Goal: Find specific page/section: Find specific page/section

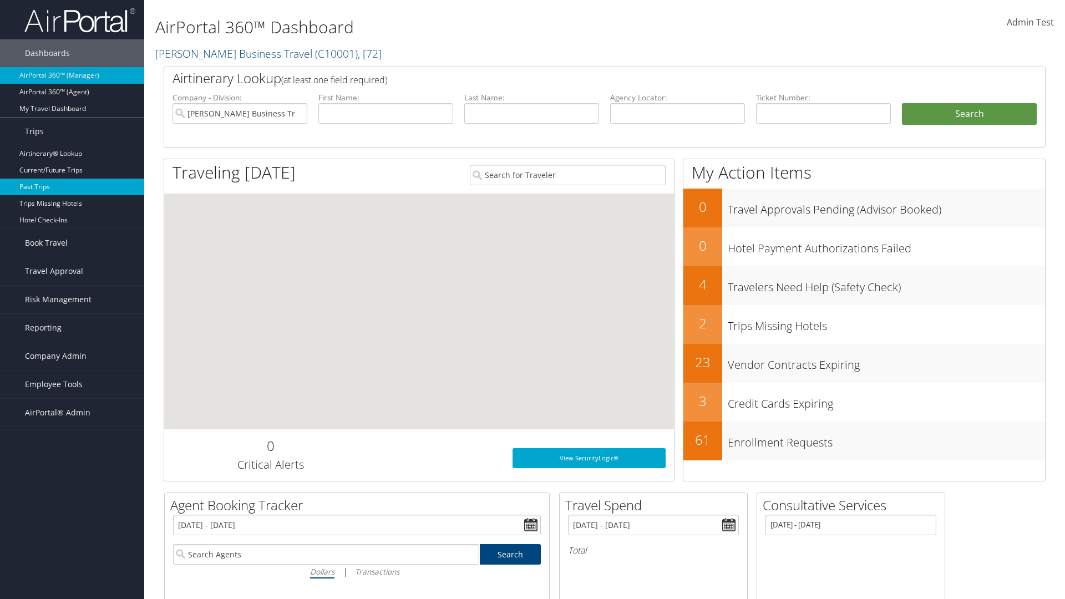
click at [72, 187] on link "Past Trips" at bounding box center [72, 187] width 144 height 17
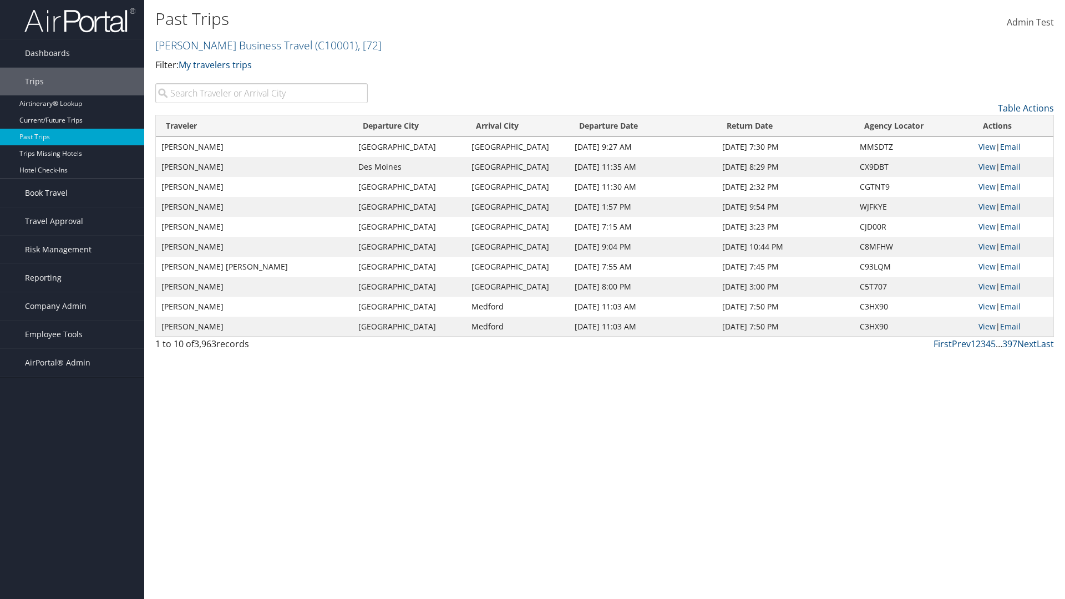
click at [261, 93] on input "search" at bounding box center [261, 93] width 212 height 20
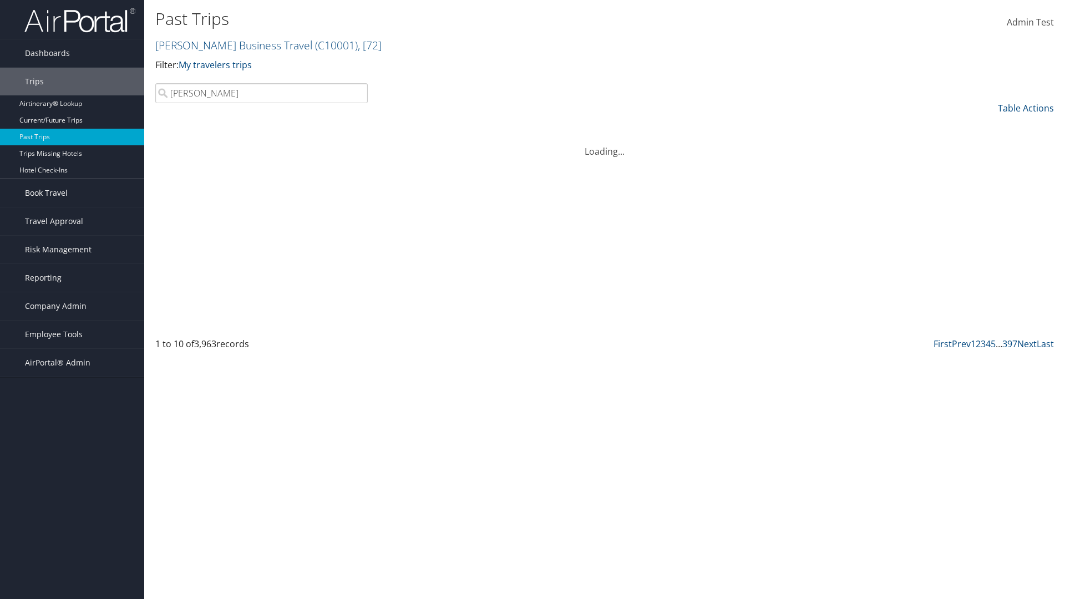
type input "[PERSON_NAME]"
click at [261, 93] on input "search" at bounding box center [261, 93] width 212 height 20
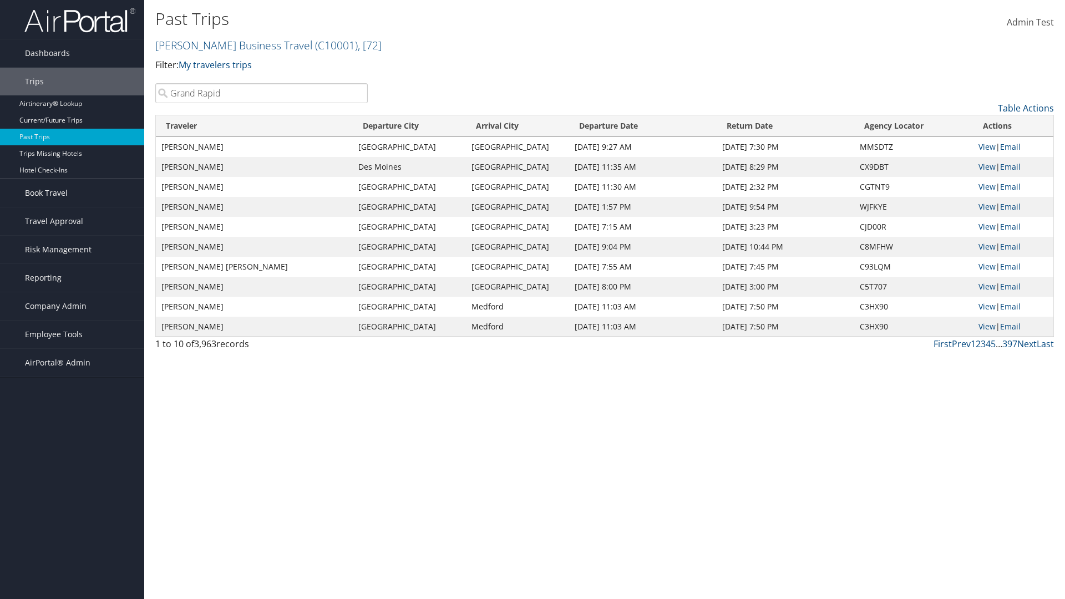
type input "[GEOGRAPHIC_DATA]"
